Goal: Download file/media

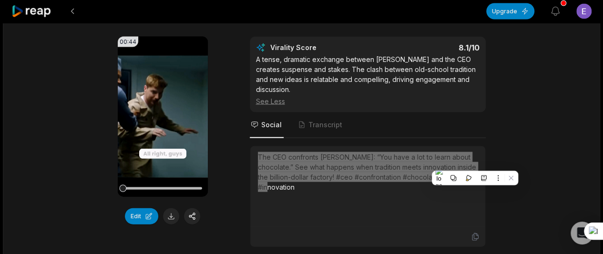
scroll to position [941, 0]
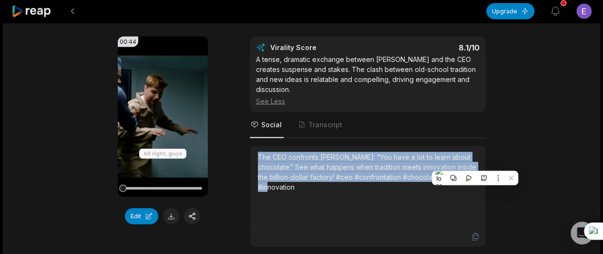
click at [161, 123] on video "Your browser does not support mp4 format." at bounding box center [163, 117] width 90 height 160
click at [163, 112] on icon at bounding box center [162, 116] width 11 height 11
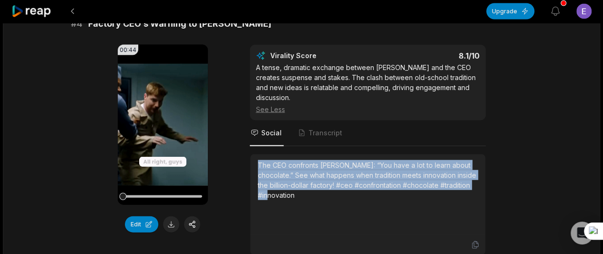
drag, startPoint x: 159, startPoint y: 122, endPoint x: 168, endPoint y: 122, distance: 9.1
click at [168, 122] on icon at bounding box center [162, 124] width 11 height 11
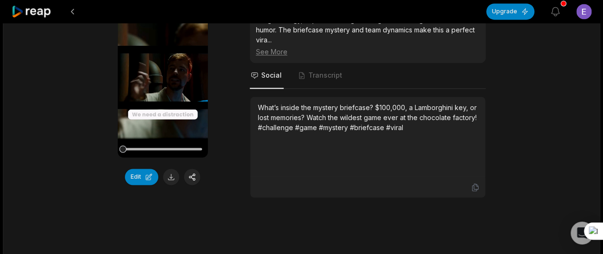
scroll to position [696, 0]
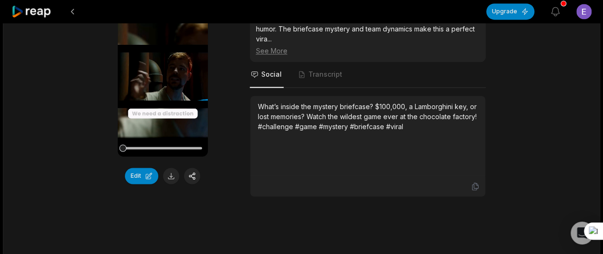
click at [160, 73] on icon at bounding box center [162, 76] width 7 height 8
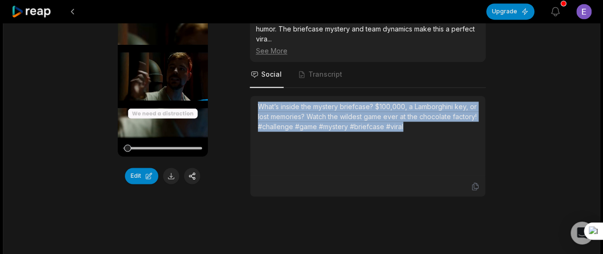
drag, startPoint x: 256, startPoint y: 101, endPoint x: 408, endPoint y: 129, distance: 154.2
click at [408, 129] on div "What’s inside the mystery briefcase? $100,000, a Lamborghini key, or lost memor…" at bounding box center [367, 136] width 235 height 81
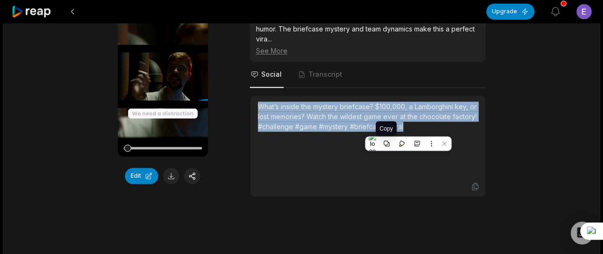
click at [386, 140] on icon at bounding box center [386, 143] width 7 height 7
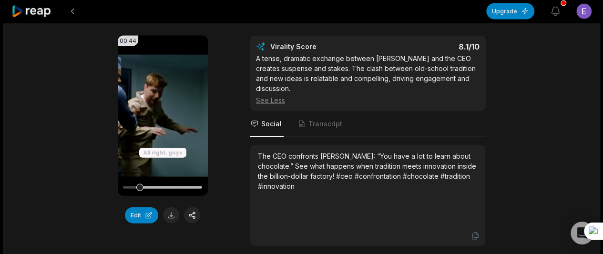
scroll to position [946, 0]
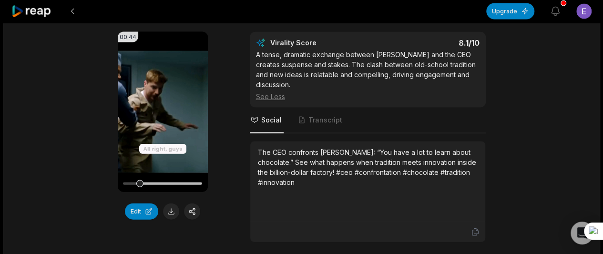
click at [160, 109] on icon at bounding box center [162, 112] width 7 height 8
click at [173, 206] on button at bounding box center [171, 212] width 16 height 16
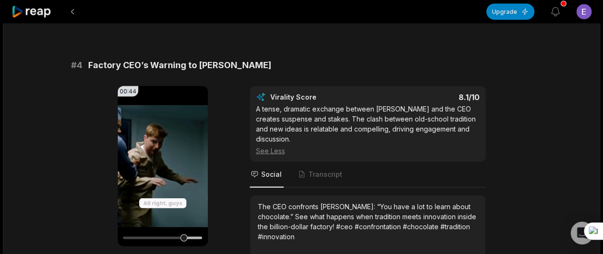
scroll to position [894, 0]
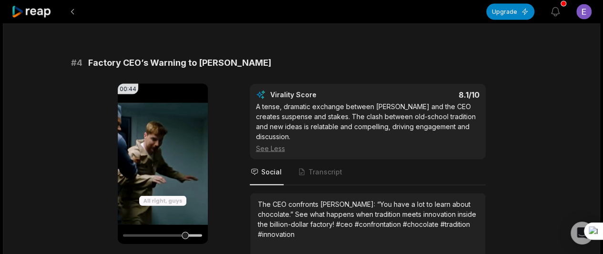
click at [165, 164] on icon at bounding box center [162, 163] width 11 height 11
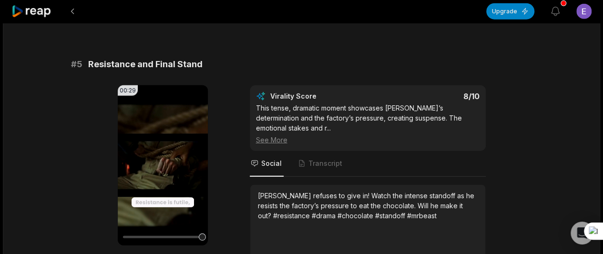
scroll to position [1195, 0]
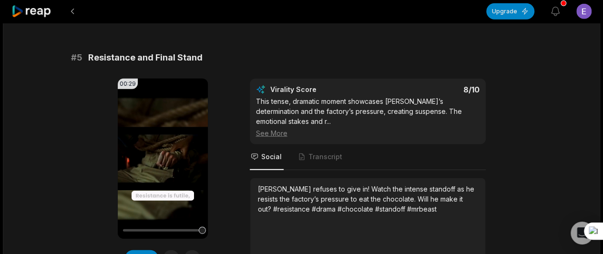
click at [164, 154] on icon at bounding box center [162, 158] width 7 height 8
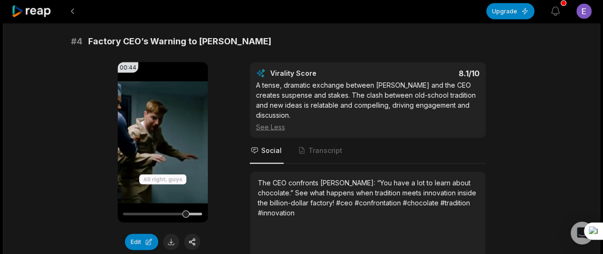
scroll to position [916, 0]
click at [159, 139] on icon at bounding box center [162, 142] width 7 height 8
click at [161, 139] on icon at bounding box center [163, 142] width 4 height 6
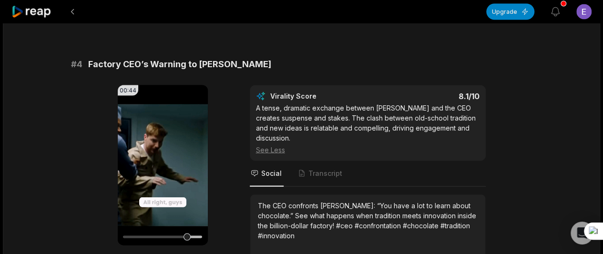
scroll to position [894, 0]
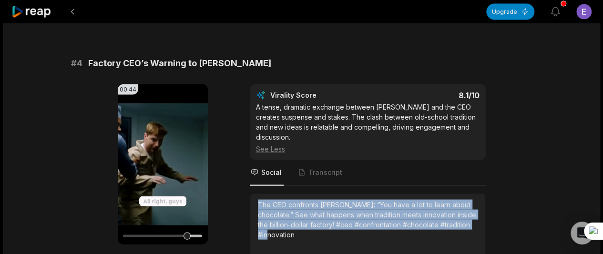
drag, startPoint x: 256, startPoint y: 190, endPoint x: 475, endPoint y: 212, distance: 219.9
click at [475, 212] on div "The CEO confronts [PERSON_NAME]: “You have a lot to learn about chocolate.” See…" at bounding box center [367, 234] width 235 height 81
click at [160, 165] on icon at bounding box center [162, 163] width 11 height 11
click at [160, 227] on div at bounding box center [162, 235] width 79 height 17
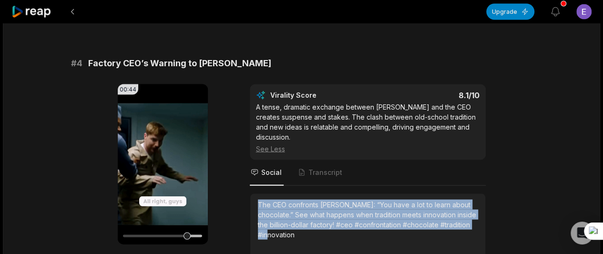
click at [158, 231] on div at bounding box center [162, 235] width 79 height 17
click at [158, 235] on div at bounding box center [162, 236] width 79 height 2
click at [159, 160] on icon at bounding box center [162, 164] width 7 height 8
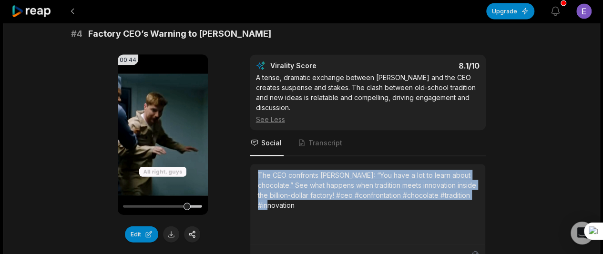
scroll to position [930, 0]
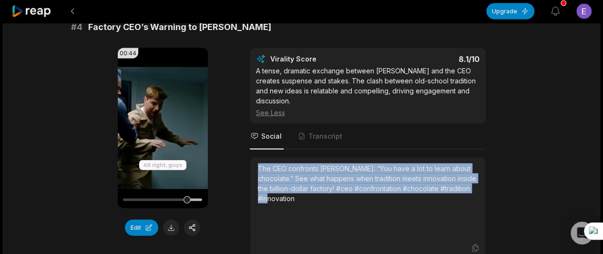
click at [318, 164] on div "The CEO confronts [PERSON_NAME]: “You have a lot to learn about chocolate.” See…" at bounding box center [368, 184] width 220 height 40
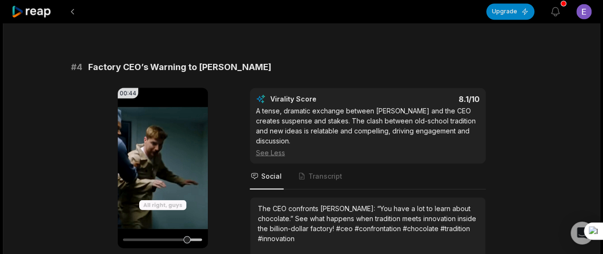
scroll to position [890, 0]
click at [262, 203] on div "The CEO confronts [PERSON_NAME]: “You have a lot to learn about chocolate.” See…" at bounding box center [368, 223] width 220 height 40
click at [261, 203] on div "The CEO confronts [PERSON_NAME]: “You have a lot to learn about chocolate.” See…" at bounding box center [368, 223] width 220 height 40
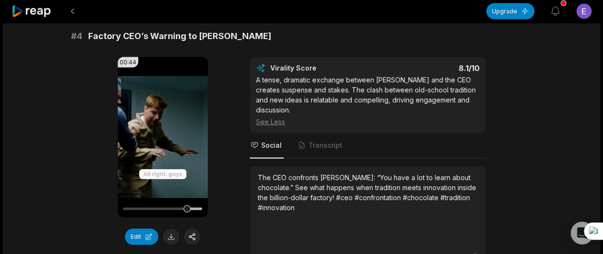
scroll to position [921, 0]
click at [259, 166] on div "The CEO confronts [PERSON_NAME]: “You have a lot to learn about chocolate.” See…" at bounding box center [367, 206] width 235 height 81
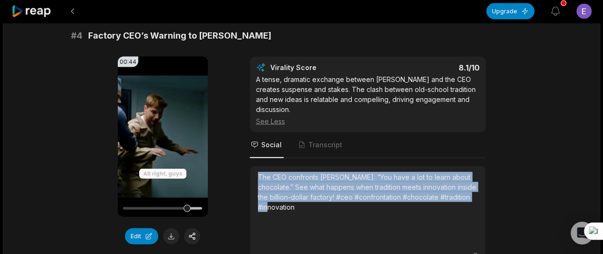
drag, startPoint x: 259, startPoint y: 155, endPoint x: 477, endPoint y: 187, distance: 220.2
click at [477, 187] on div "The CEO confronts [PERSON_NAME]: “You have a lot to learn about chocolate.” See…" at bounding box center [367, 206] width 235 height 81
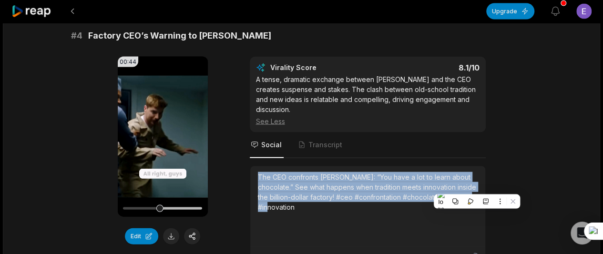
copy div "The CEO confronts [PERSON_NAME]: “You have a lot to learn about chocolate.” See…"
click at [455, 199] on icon at bounding box center [455, 201] width 7 height 7
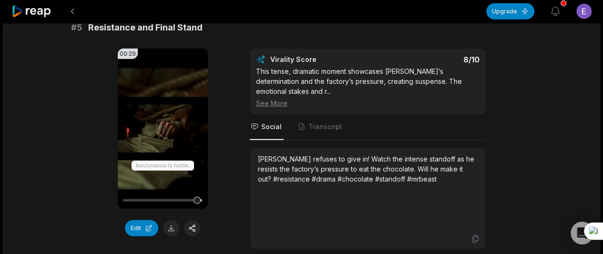
scroll to position [1225, 0]
click at [163, 124] on icon at bounding box center [162, 128] width 7 height 8
click at [164, 125] on icon at bounding box center [163, 128] width 4 height 6
click at [164, 124] on icon at bounding box center [162, 128] width 7 height 8
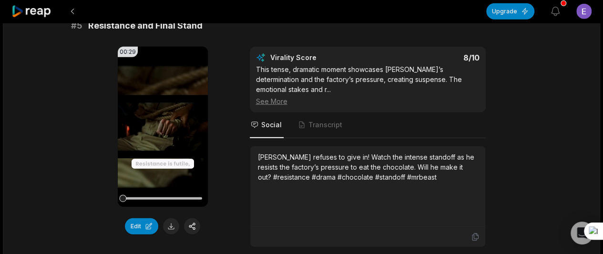
scroll to position [1231, 0]
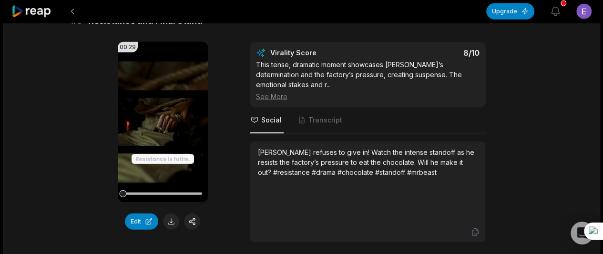
click at [162, 116] on icon at bounding box center [162, 121] width 11 height 11
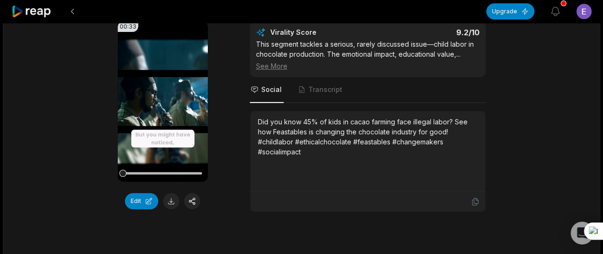
scroll to position [121, 0]
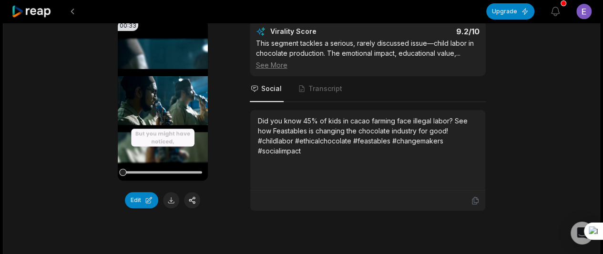
click at [158, 97] on icon at bounding box center [162, 100] width 11 height 11
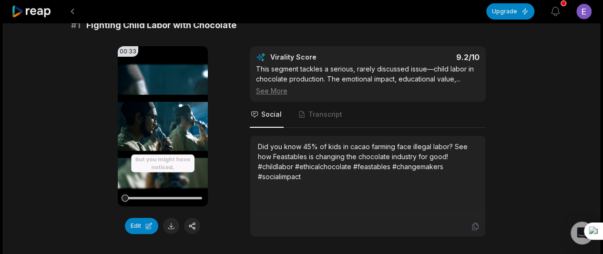
scroll to position [96, 0]
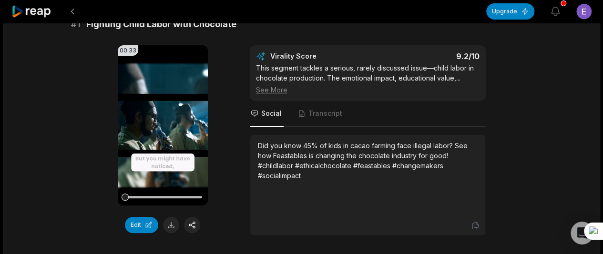
click at [161, 126] on icon at bounding box center [163, 125] width 4 height 6
click at [161, 126] on icon at bounding box center [162, 125] width 7 height 8
click at [160, 125] on icon at bounding box center [162, 125] width 11 height 11
click at [160, 125] on icon at bounding box center [162, 125] width 7 height 8
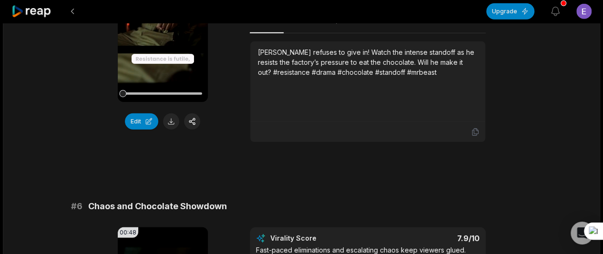
click at [171, 114] on button at bounding box center [171, 121] width 16 height 16
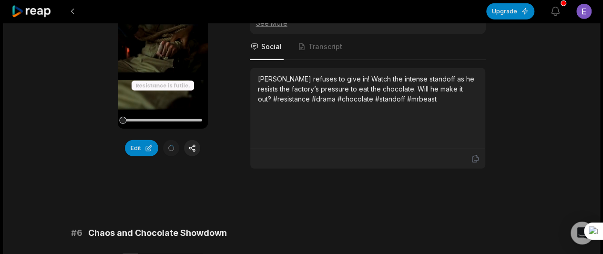
scroll to position [1275, 0]
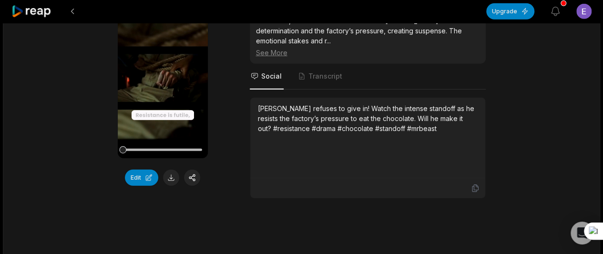
click at [159, 74] on icon at bounding box center [162, 78] width 7 height 8
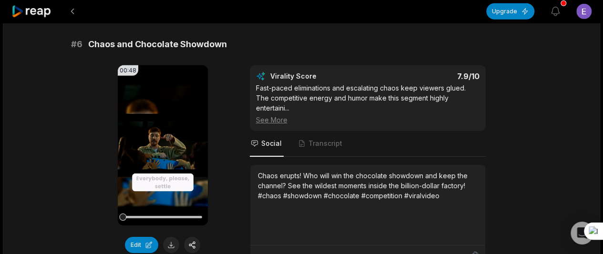
scroll to position [1494, 0]
click at [160, 141] on icon at bounding box center [162, 145] width 7 height 8
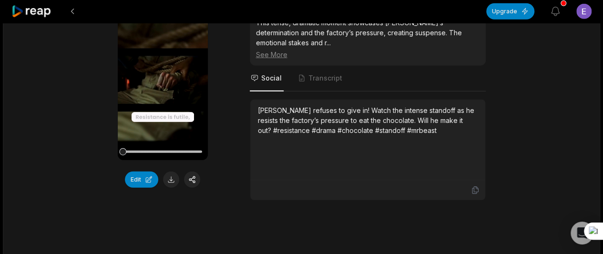
scroll to position [1274, 0]
click at [159, 75] on icon at bounding box center [162, 79] width 7 height 8
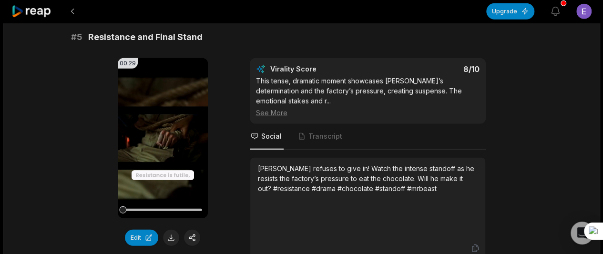
scroll to position [1215, 0]
click at [161, 135] on icon at bounding box center [163, 138] width 4 height 6
click at [112, 36] on div "# 5 Resistance and Final Stand 00:29 Your browser does not support mp4 format. …" at bounding box center [301, 145] width 461 height 228
click at [259, 164] on div "[PERSON_NAME] refuses to give in! Watch the intense standoff as he resists the …" at bounding box center [368, 179] width 220 height 30
click at [256, 158] on div "[PERSON_NAME] refuses to give in! Watch the intense standoff as he resists the …" at bounding box center [367, 198] width 235 height 81
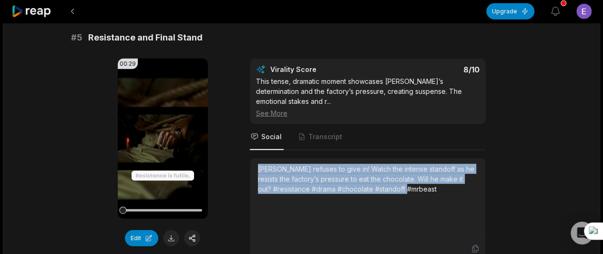
drag, startPoint x: 256, startPoint y: 153, endPoint x: 425, endPoint y: 180, distance: 170.9
click at [425, 180] on div "[PERSON_NAME] refuses to give in! Watch the intense standoff as he resists the …" at bounding box center [367, 198] width 235 height 81
copy div "[PERSON_NAME] refuses to give in! Watch the intense standoff as he resists the …"
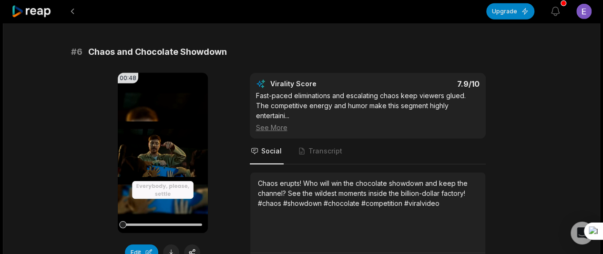
scroll to position [1486, 0]
click at [159, 148] on icon at bounding box center [162, 152] width 7 height 8
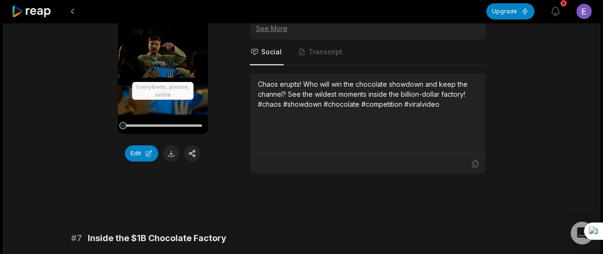
scroll to position [1584, 0]
click at [163, 49] on icon at bounding box center [162, 54] width 11 height 11
click at [163, 50] on icon at bounding box center [162, 54] width 7 height 8
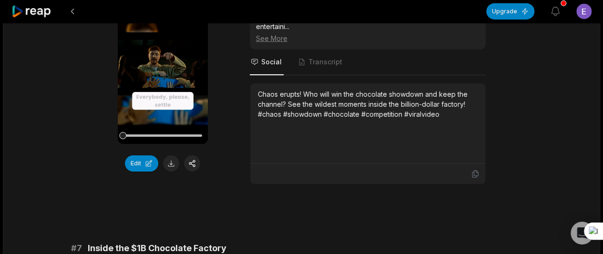
scroll to position [1578, 0]
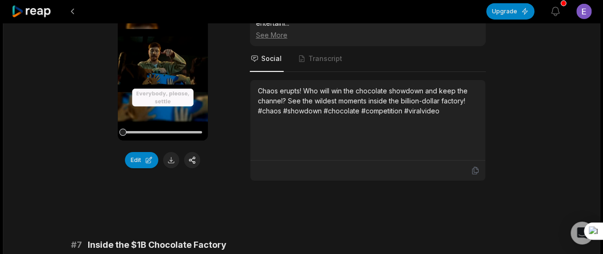
click at [174, 152] on button at bounding box center [171, 160] width 16 height 16
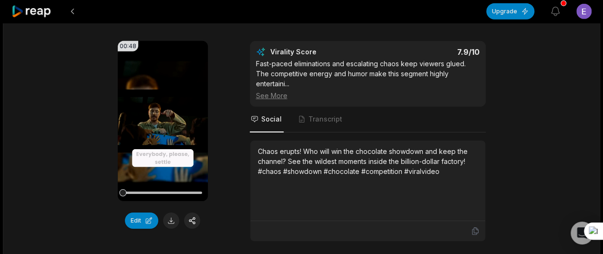
scroll to position [1518, 0]
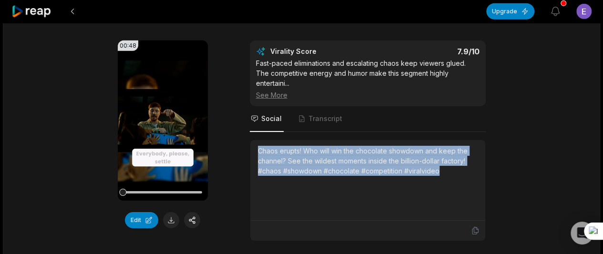
drag, startPoint x: 256, startPoint y: 123, endPoint x: 440, endPoint y: 149, distance: 185.8
click at [440, 149] on div "Chaos erupts! Who will win the chocolate showdown and keep the channel? See the…" at bounding box center [367, 180] width 235 height 81
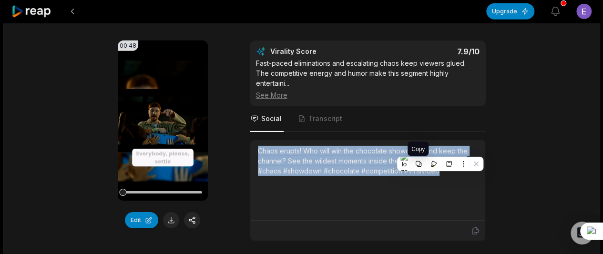
click at [419, 161] on icon at bounding box center [418, 164] width 7 height 7
